Goal: Navigation & Orientation: Find specific page/section

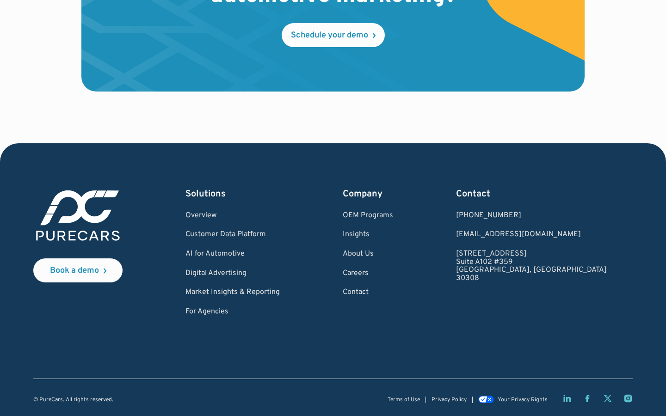
scroll to position [0, 686]
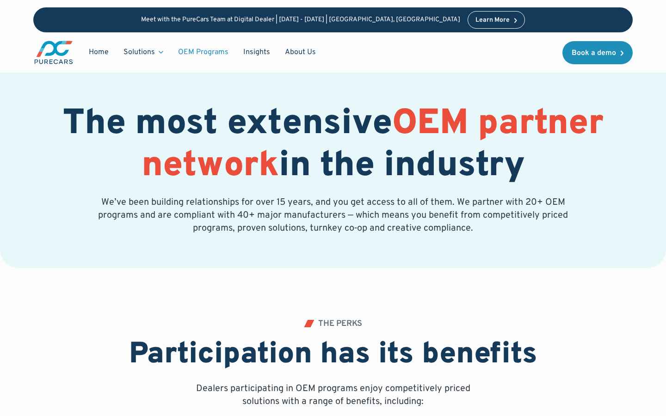
scroll to position [1575, 0]
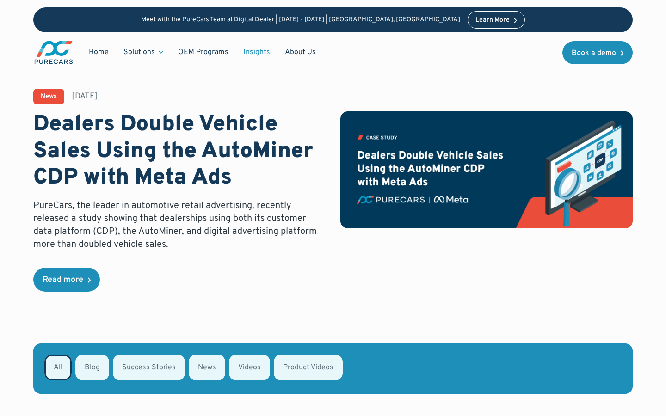
scroll to position [160, 0]
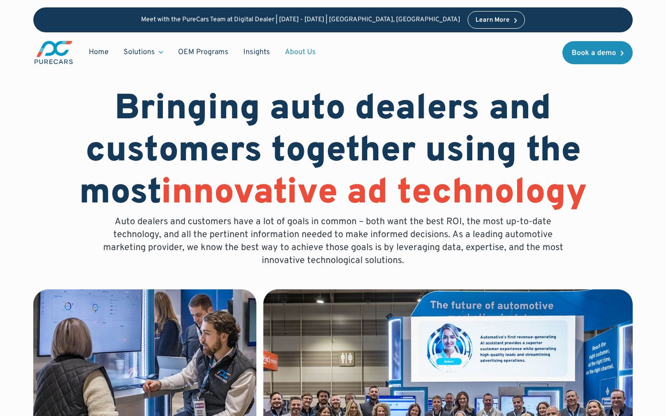
scroll to position [2172, 0]
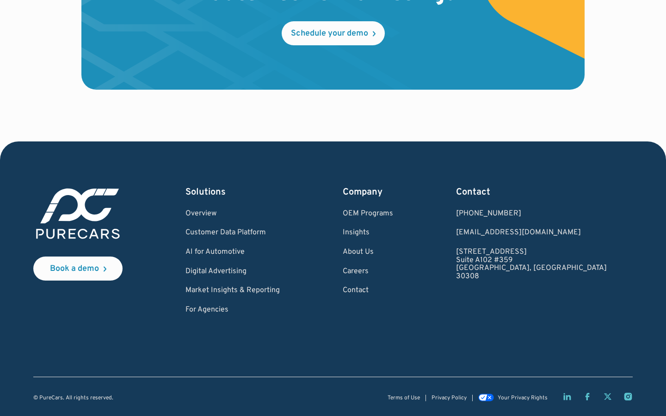
scroll to position [0, 690]
